Goal: Transaction & Acquisition: Purchase product/service

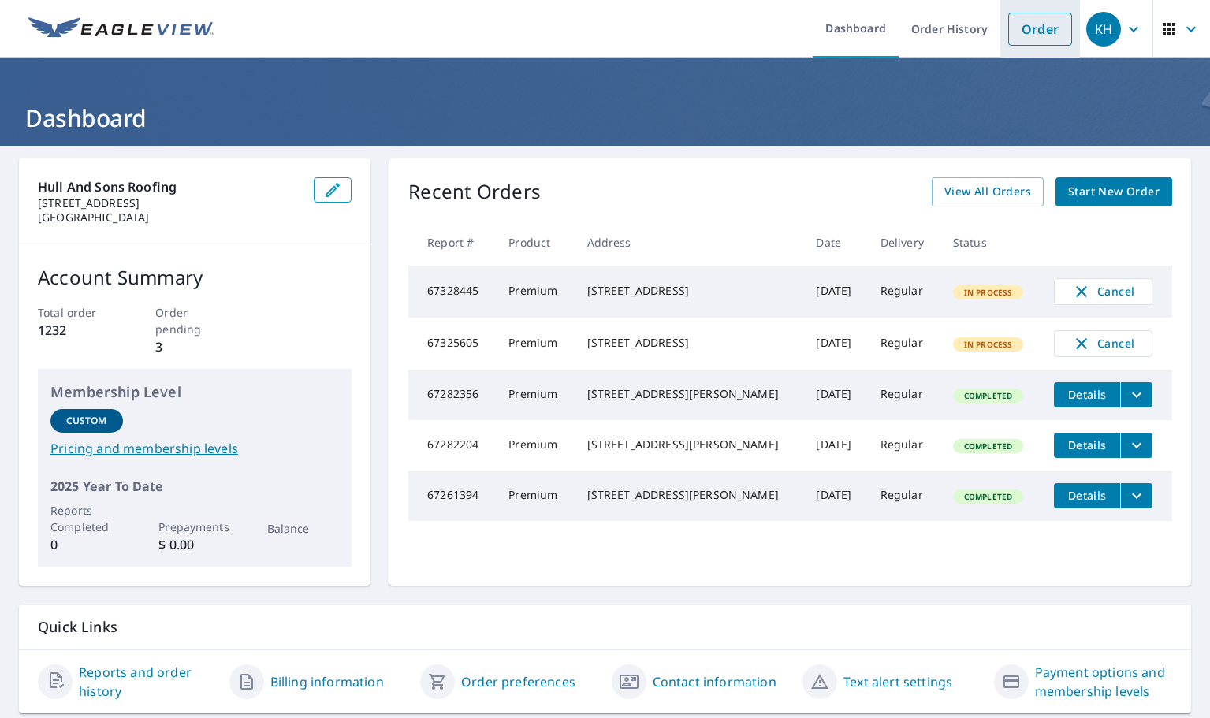
click at [1033, 28] on link "Order" at bounding box center [1040, 29] width 64 height 33
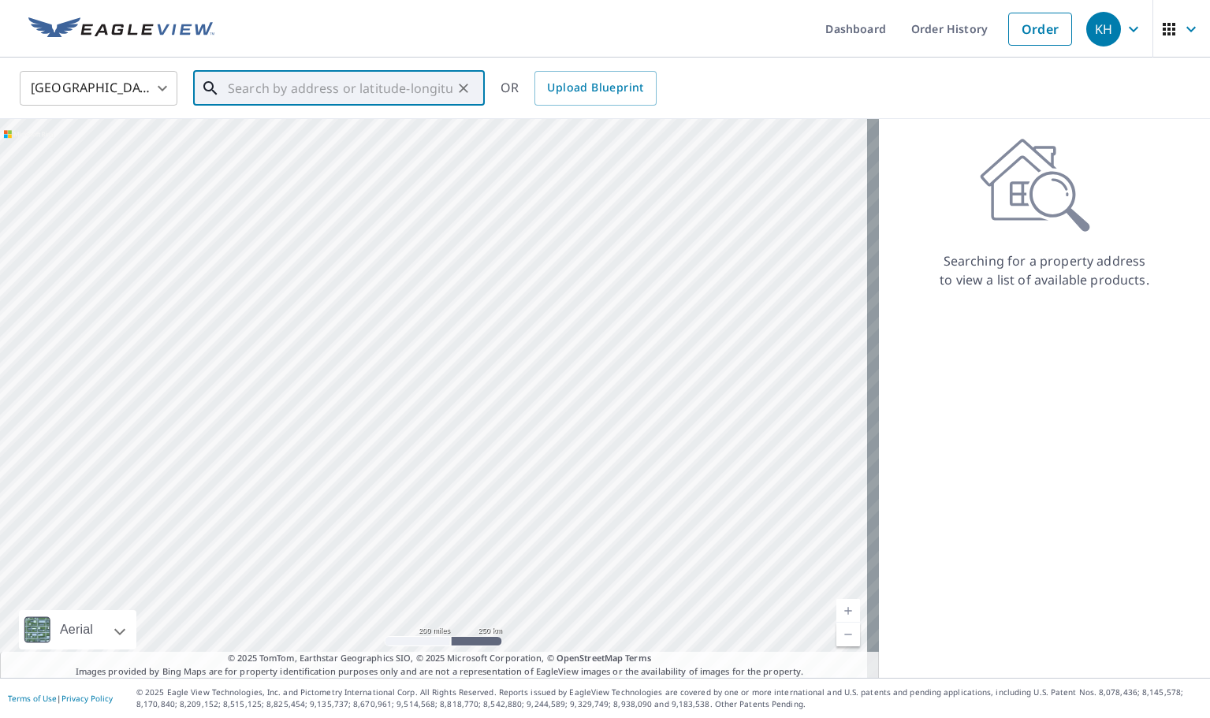
paste input "[STREET_ADDRESS][PERSON_NAME]"
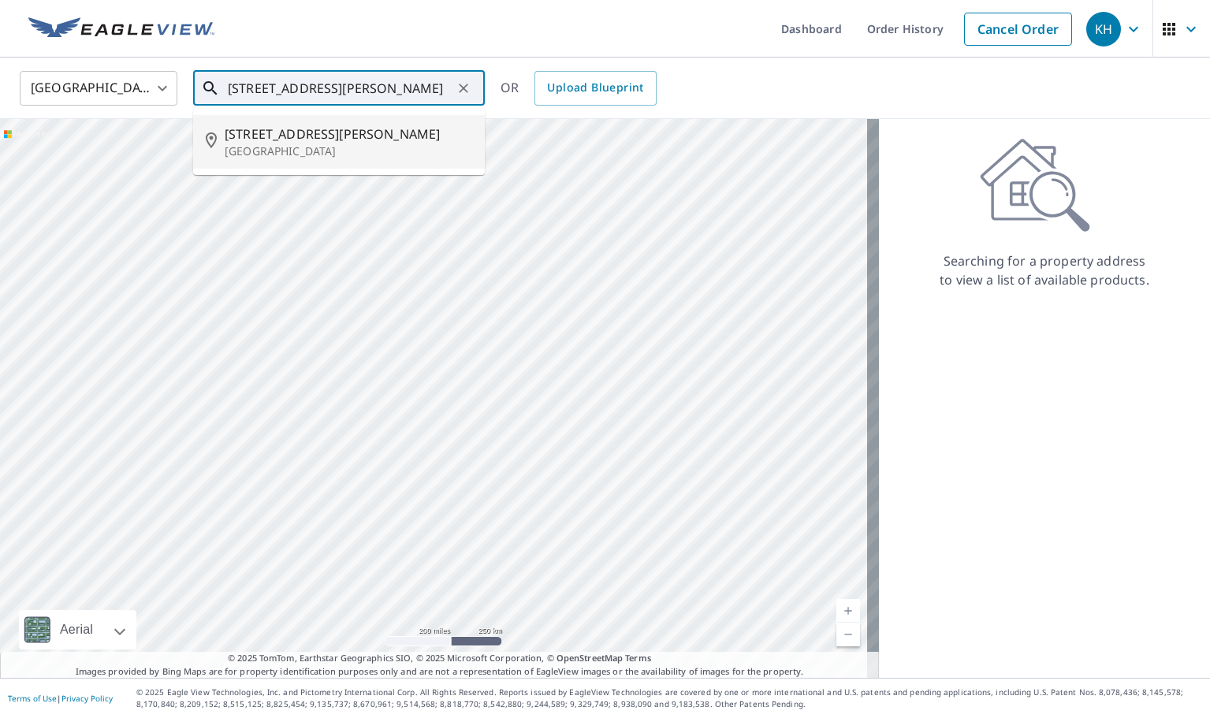
click at [293, 147] on p "[GEOGRAPHIC_DATA]" at bounding box center [349, 151] width 248 height 16
type input "[STREET_ADDRESS][PERSON_NAME]"
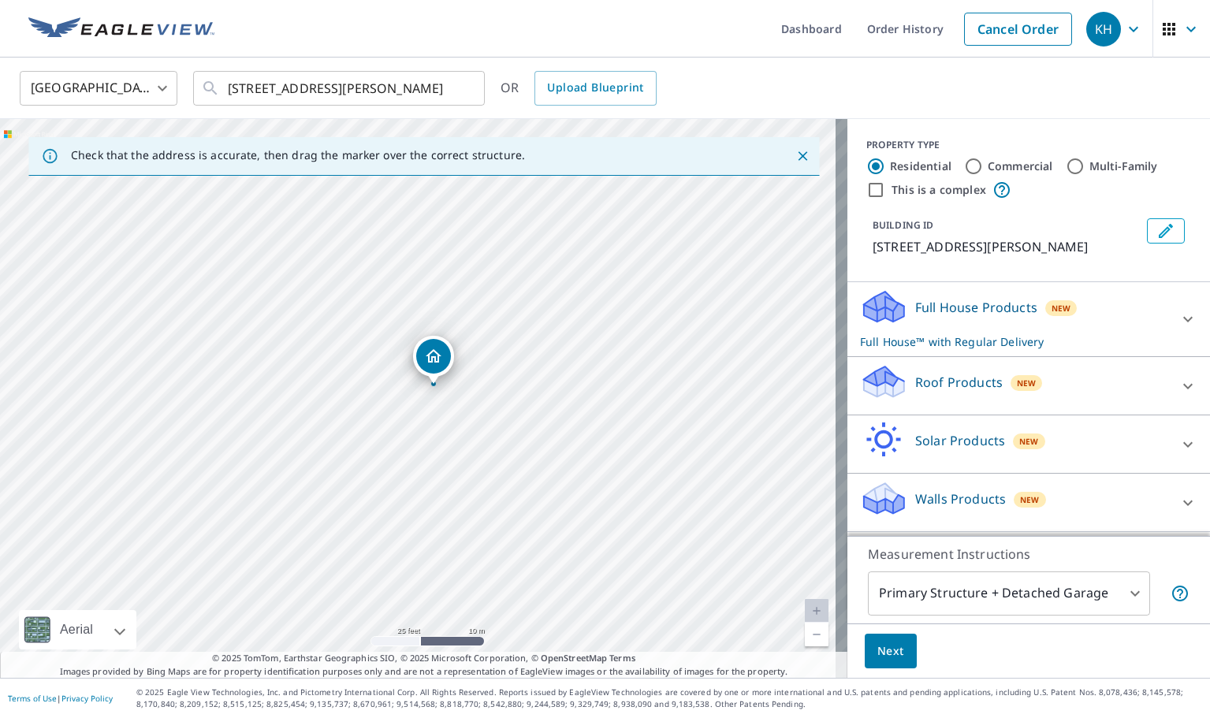
click at [960, 408] on div "Roof Products New" at bounding box center [1014, 385] width 309 height 45
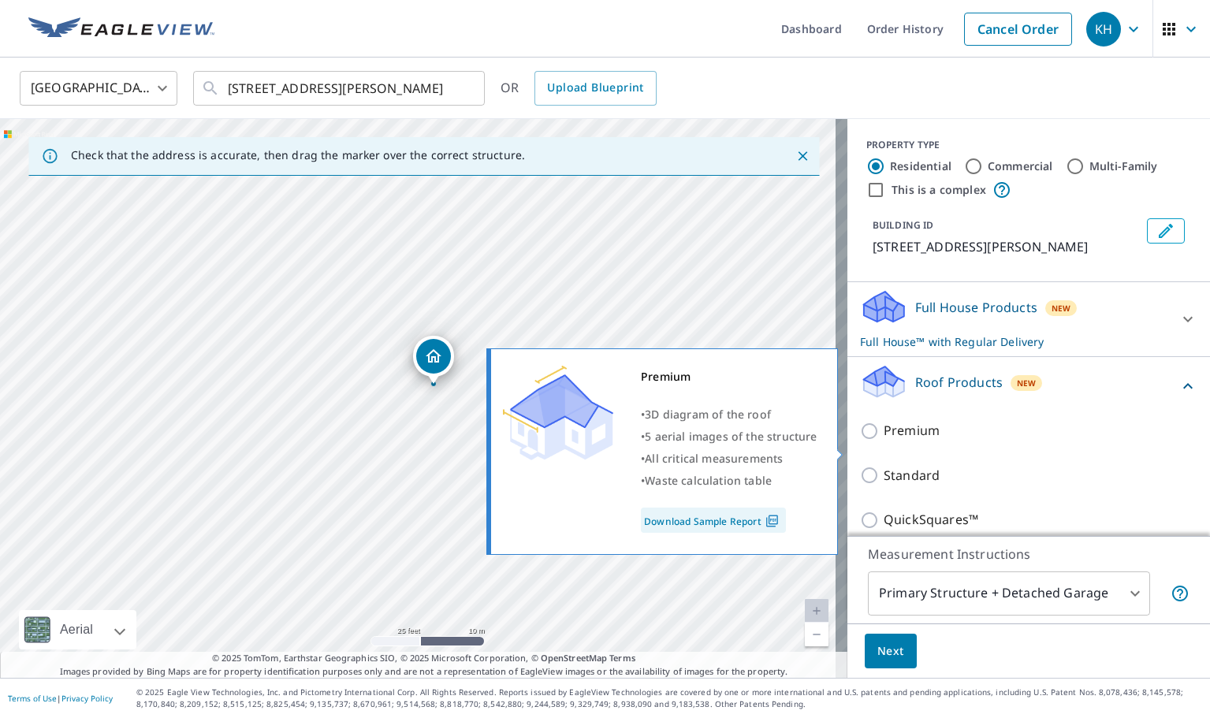
click at [936, 441] on label "Premium" at bounding box center [1041, 431] width 314 height 20
click at [884, 441] on input "Premium" at bounding box center [872, 431] width 24 height 19
checkbox input "true"
checkbox input "false"
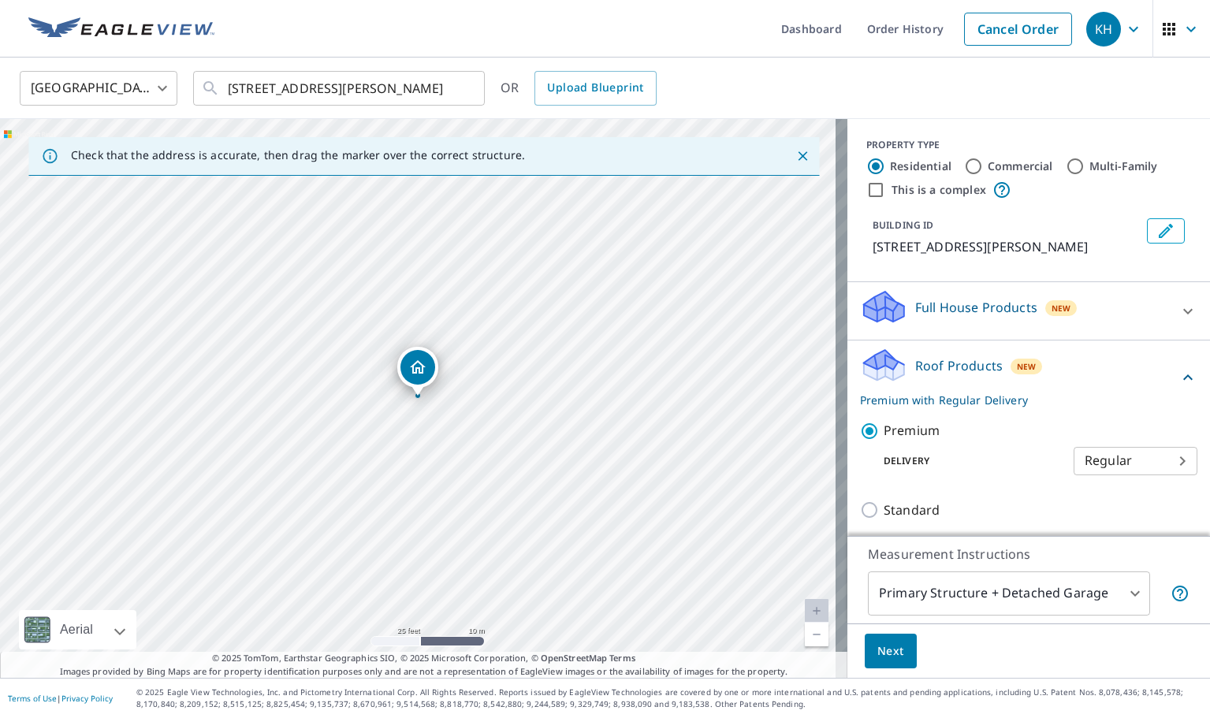
click at [880, 650] on span "Next" at bounding box center [891, 652] width 27 height 20
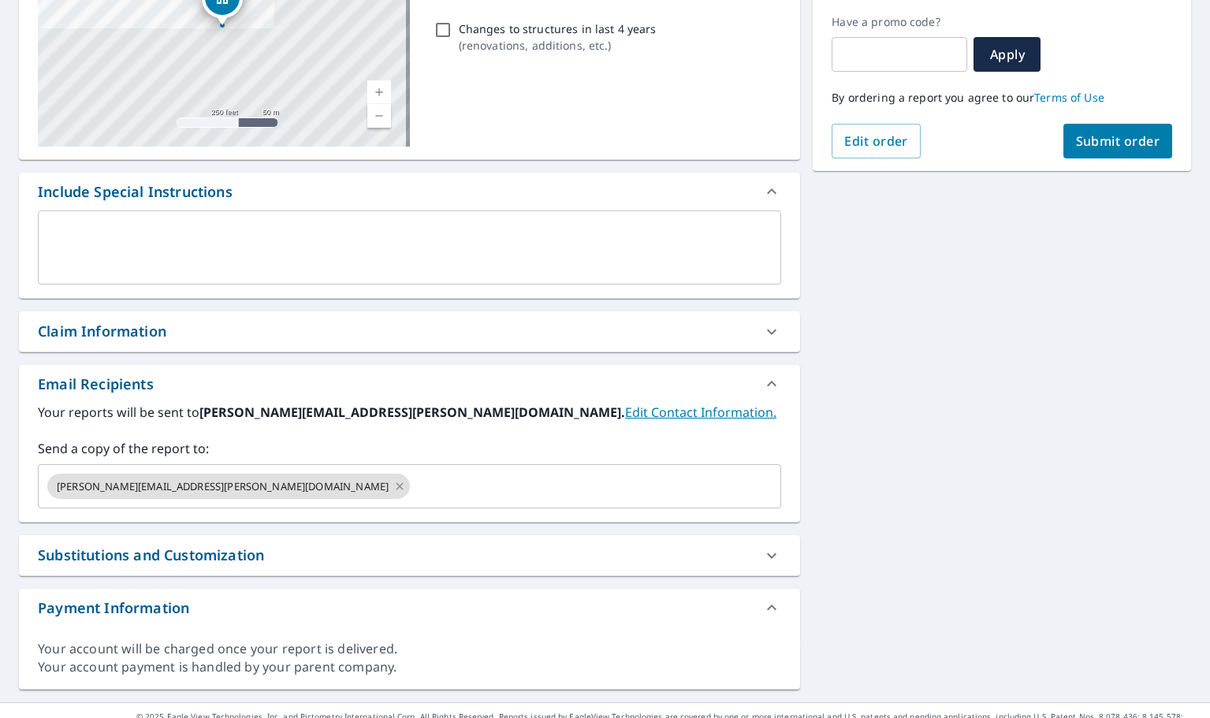
scroll to position [285, 0]
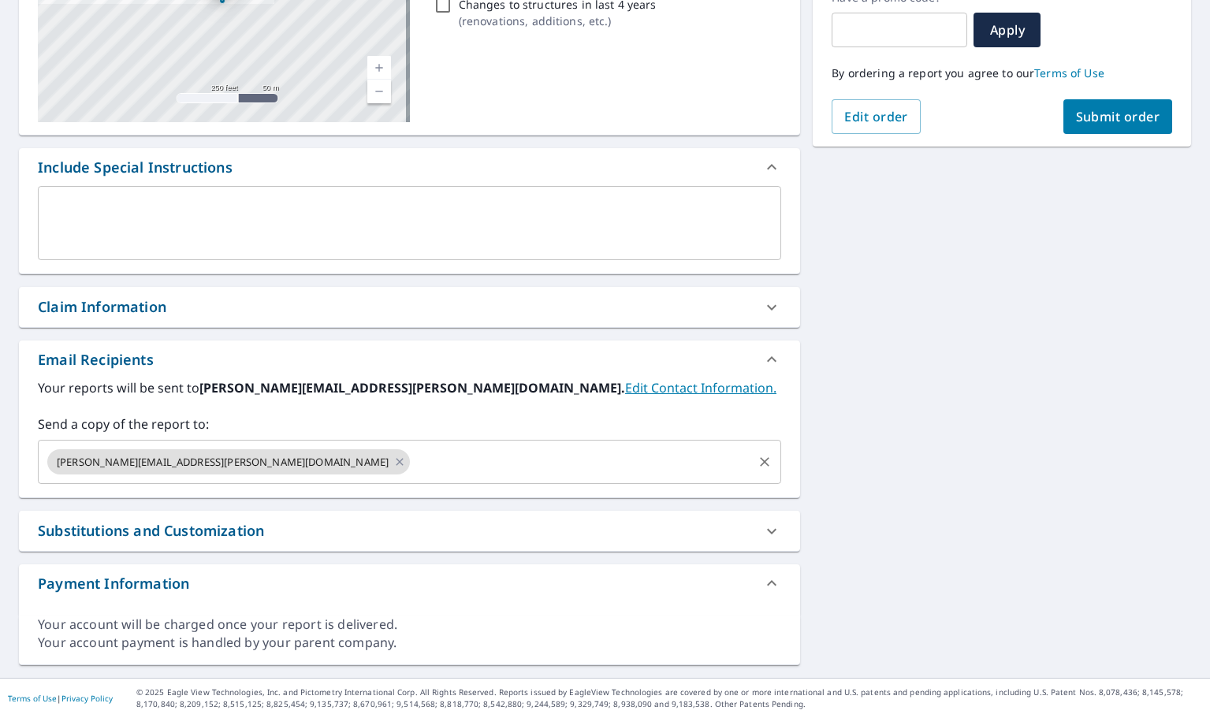
click at [412, 460] on input "text" at bounding box center [581, 462] width 338 height 30
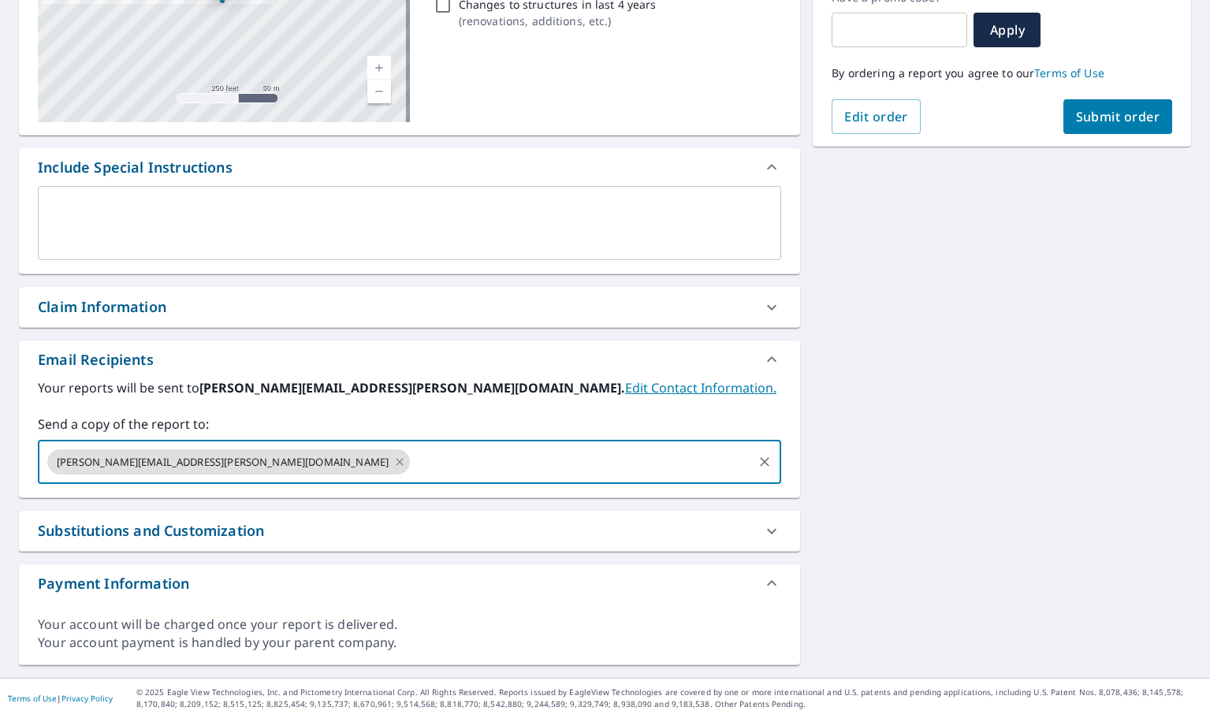
type input "[PERSON_NAME][EMAIL_ADDRESS][DOMAIN_NAME]"
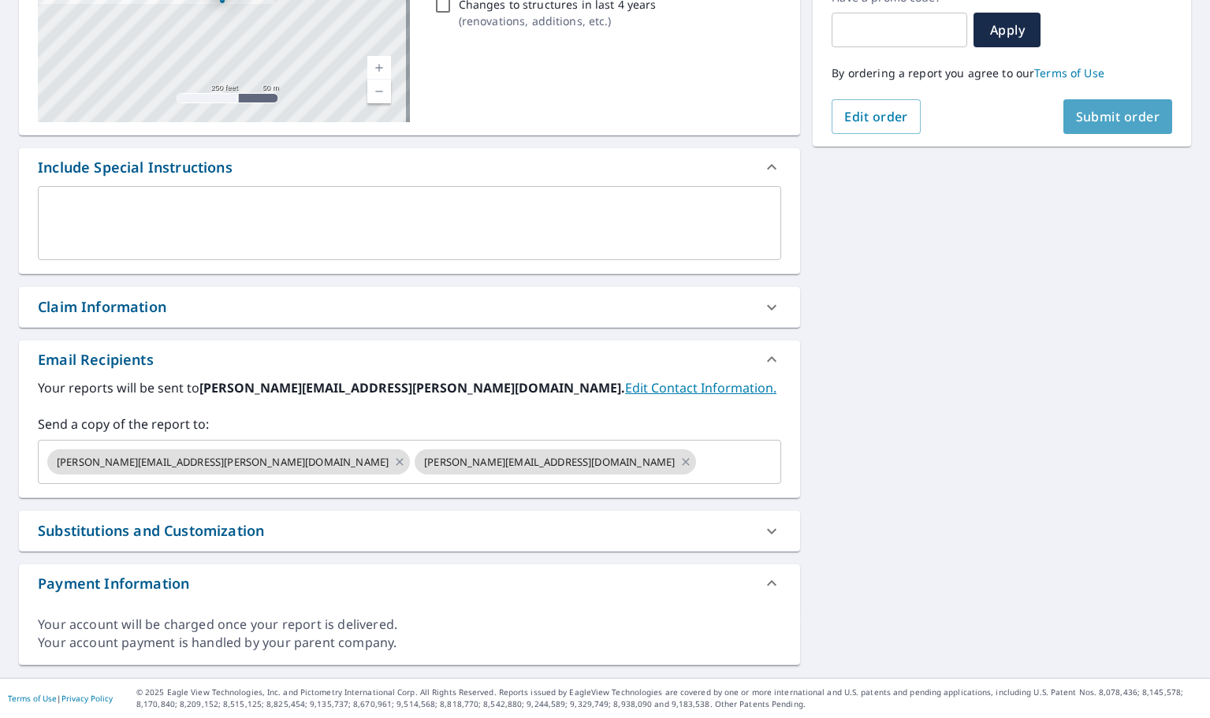
click at [1131, 114] on span "Submit order" at bounding box center [1118, 116] width 84 height 17
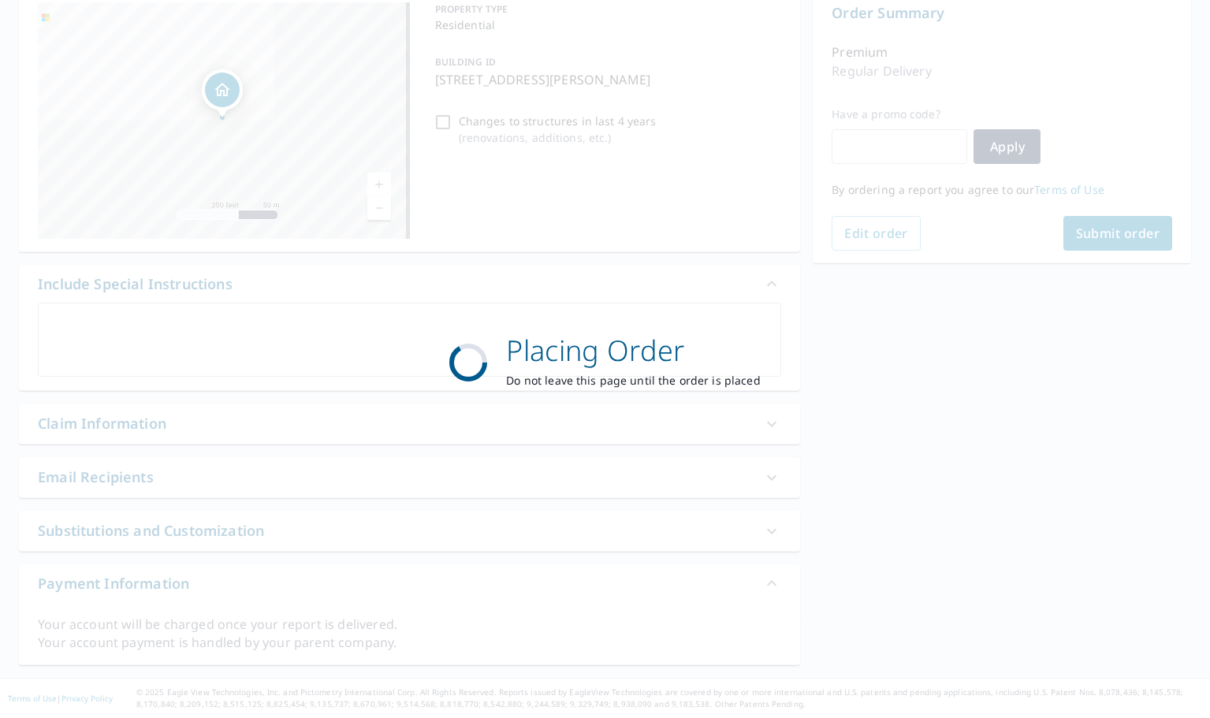
scroll to position [169, 0]
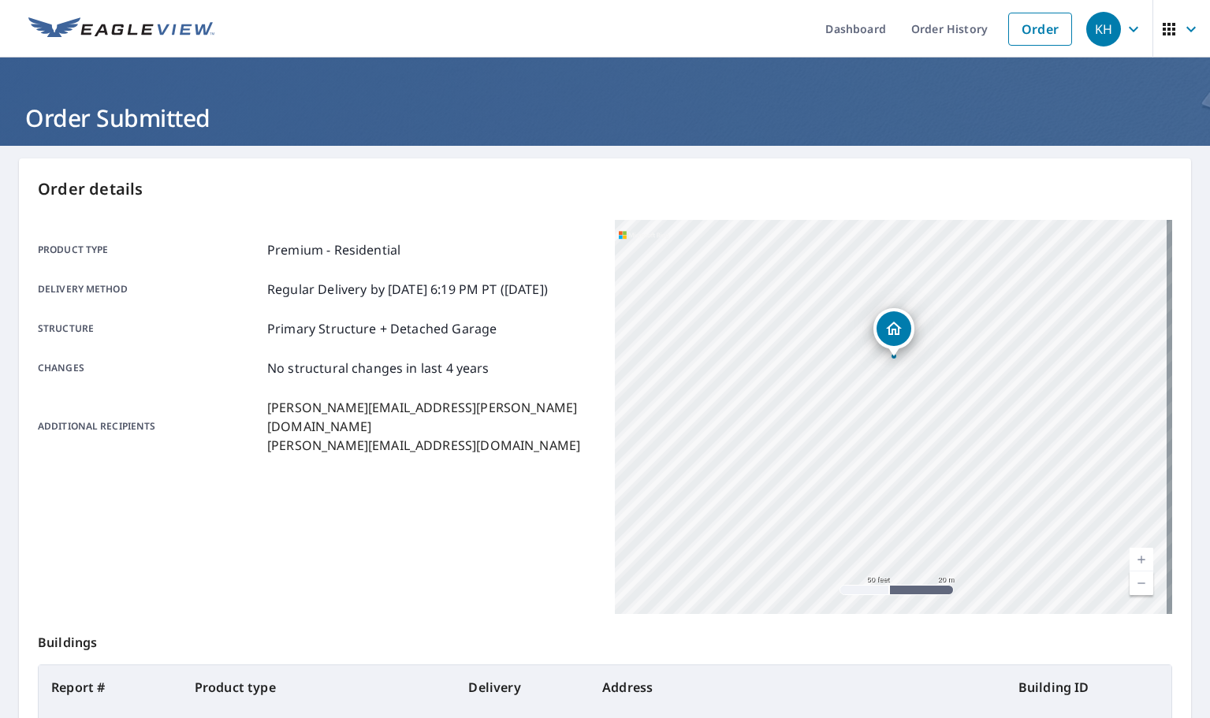
drag, startPoint x: 866, startPoint y: 278, endPoint x: 952, endPoint y: 412, distance: 159.2
click at [952, 412] on div "[STREET_ADDRESS][PERSON_NAME]" at bounding box center [894, 417] width 558 height 394
click at [952, 26] on link "Order History" at bounding box center [950, 29] width 102 height 58
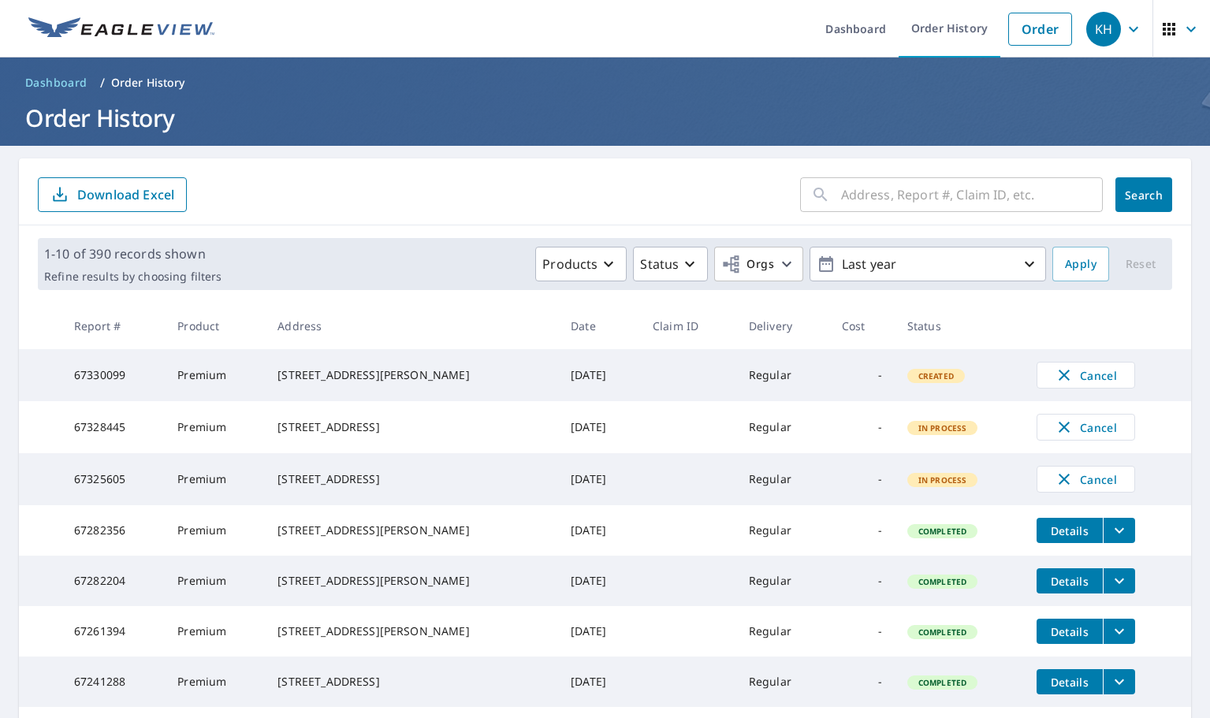
click at [654, 494] on td at bounding box center [688, 479] width 96 height 52
